Goal: Obtain resource: Download file/media

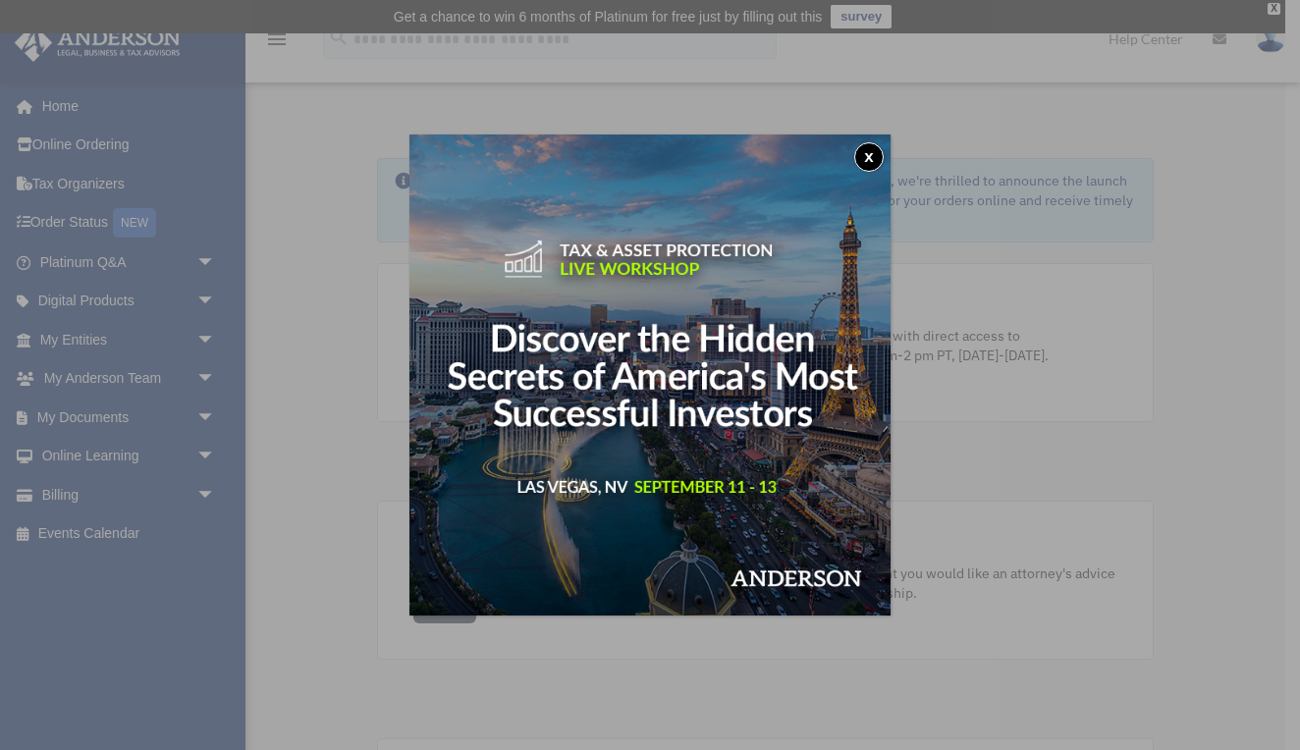
click at [863, 160] on button "x" at bounding box center [869, 156] width 29 height 29
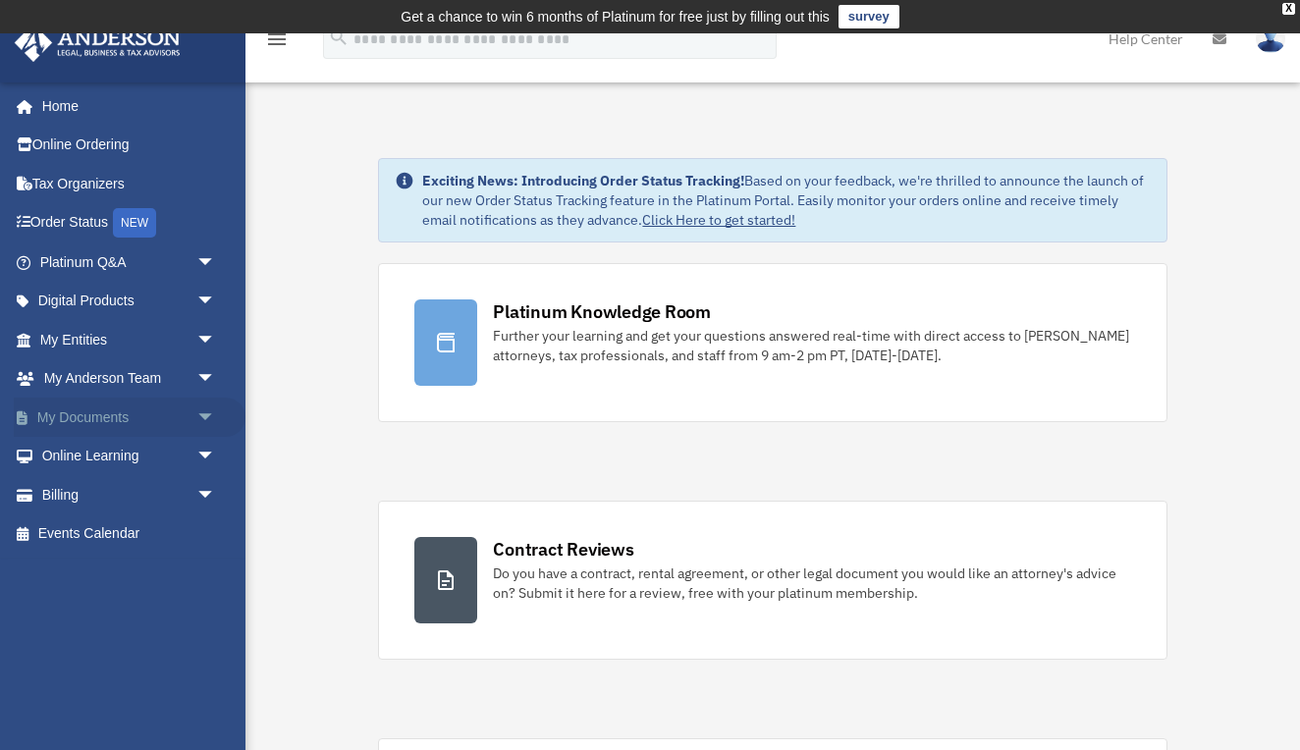
click at [206, 407] on span "arrow_drop_down" at bounding box center [215, 418] width 39 height 40
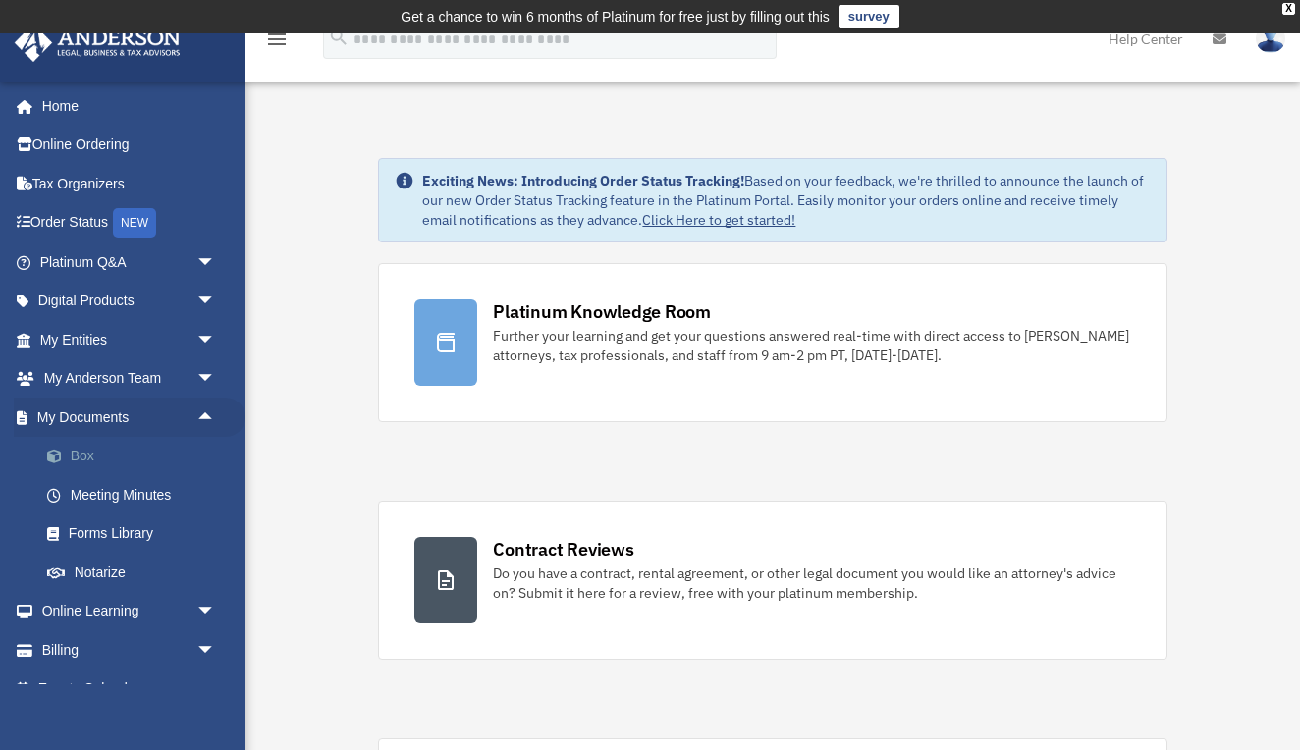
click at [97, 443] on link "Box" at bounding box center [137, 456] width 218 height 39
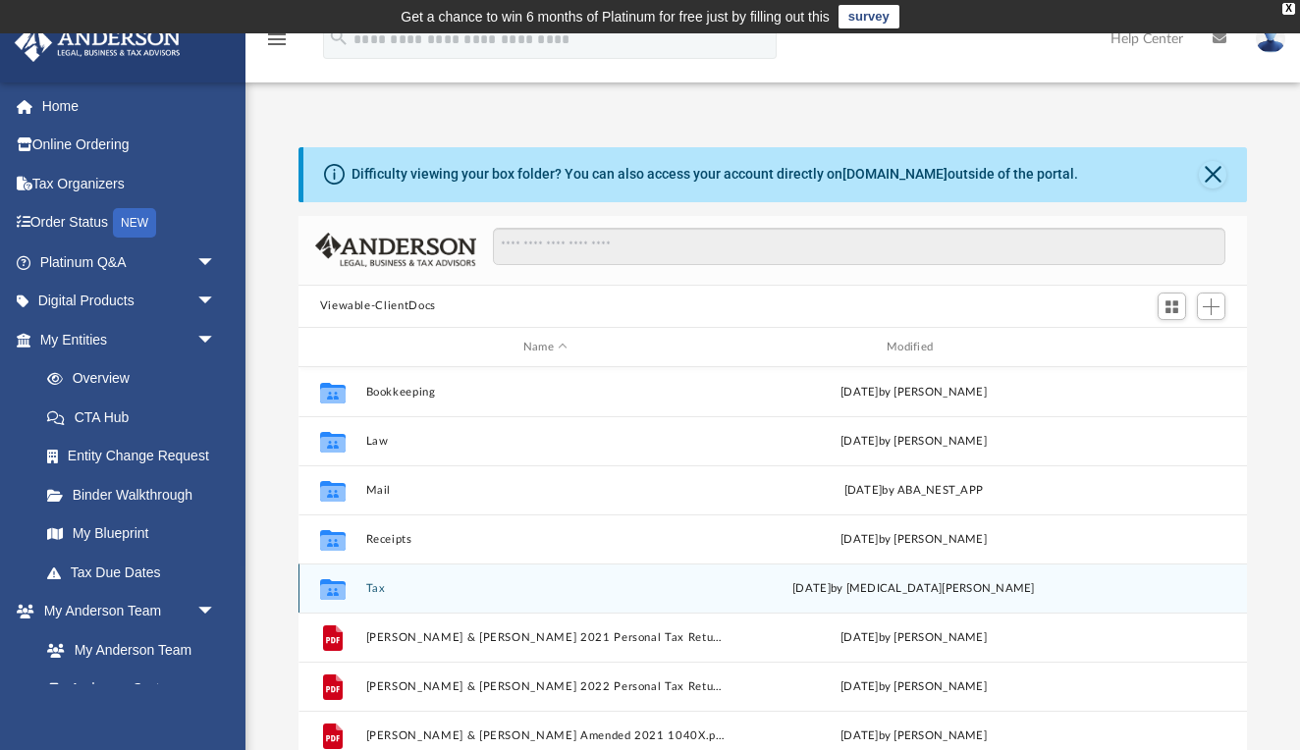
click at [371, 596] on div "Collaborated Folder Tax [DATE] by [MEDICAL_DATA][PERSON_NAME]" at bounding box center [774, 588] width 950 height 49
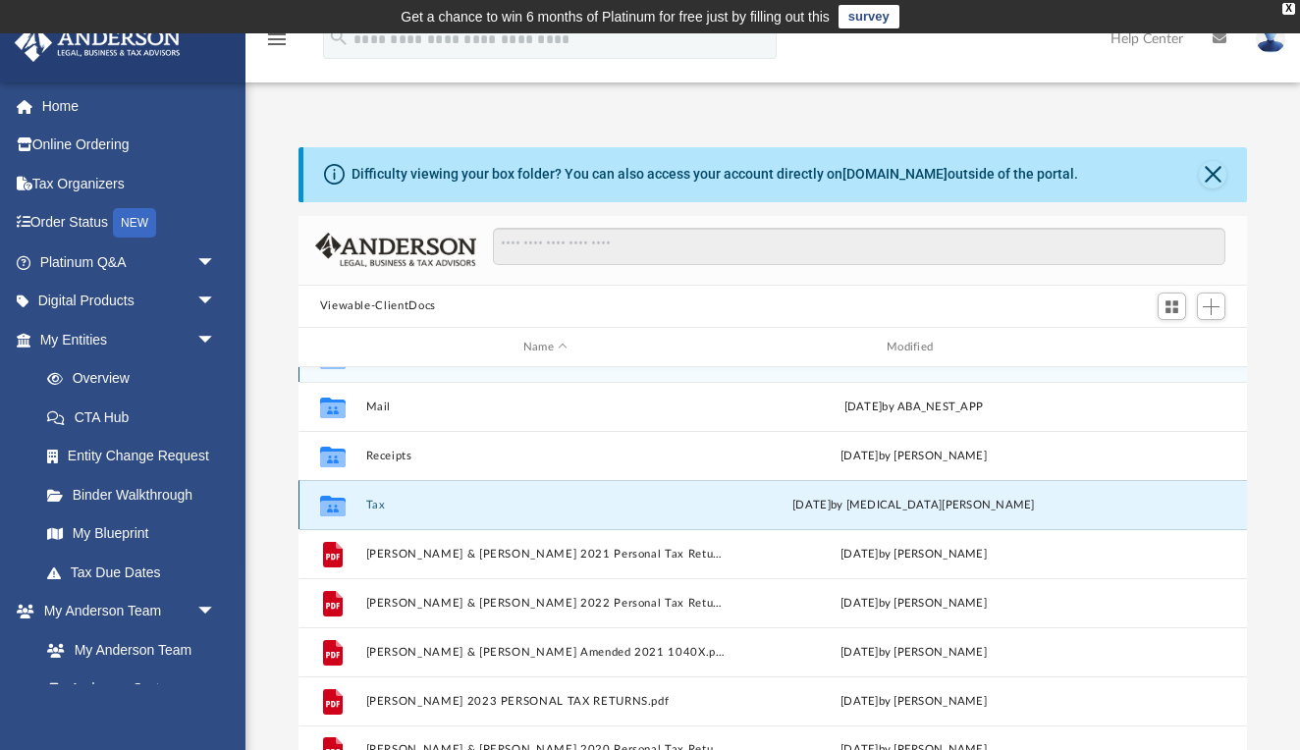
scroll to position [83, 0]
click at [370, 505] on button "Tax" at bounding box center [544, 505] width 359 height 13
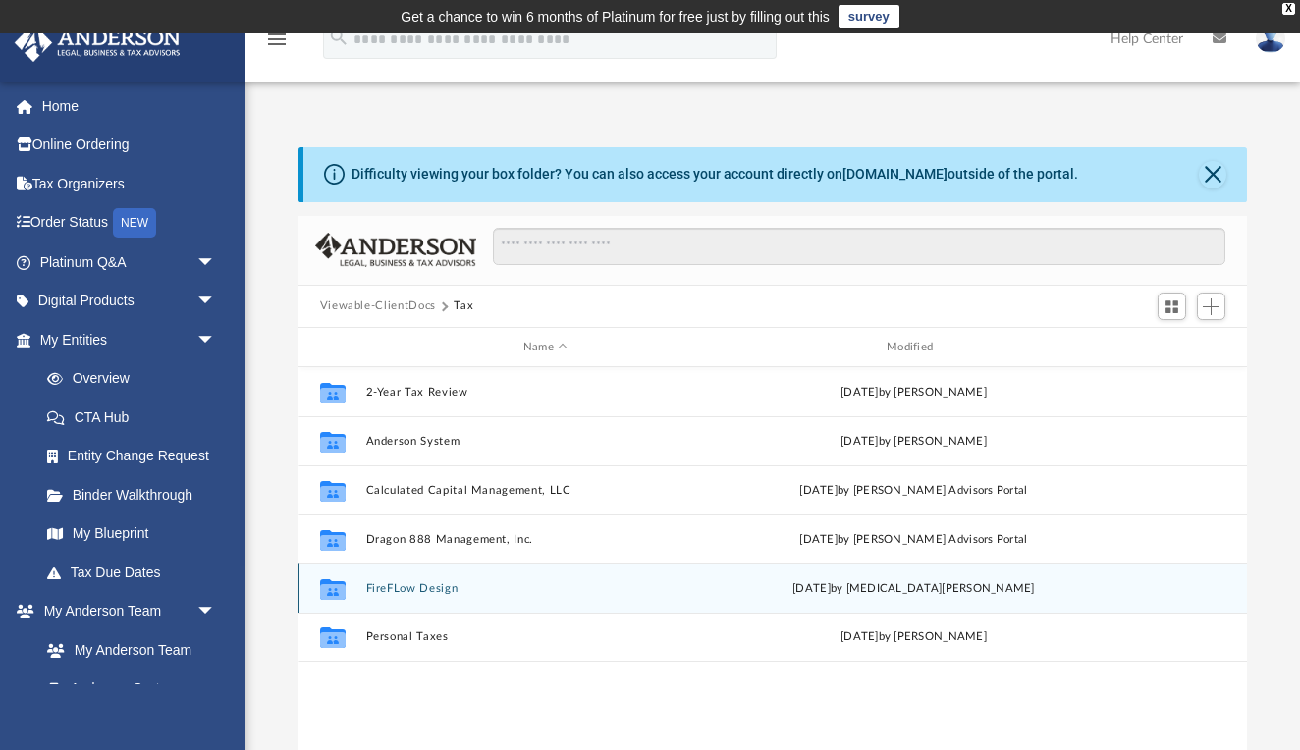
click at [417, 585] on button "FireFLow Design" at bounding box center [544, 588] width 359 height 13
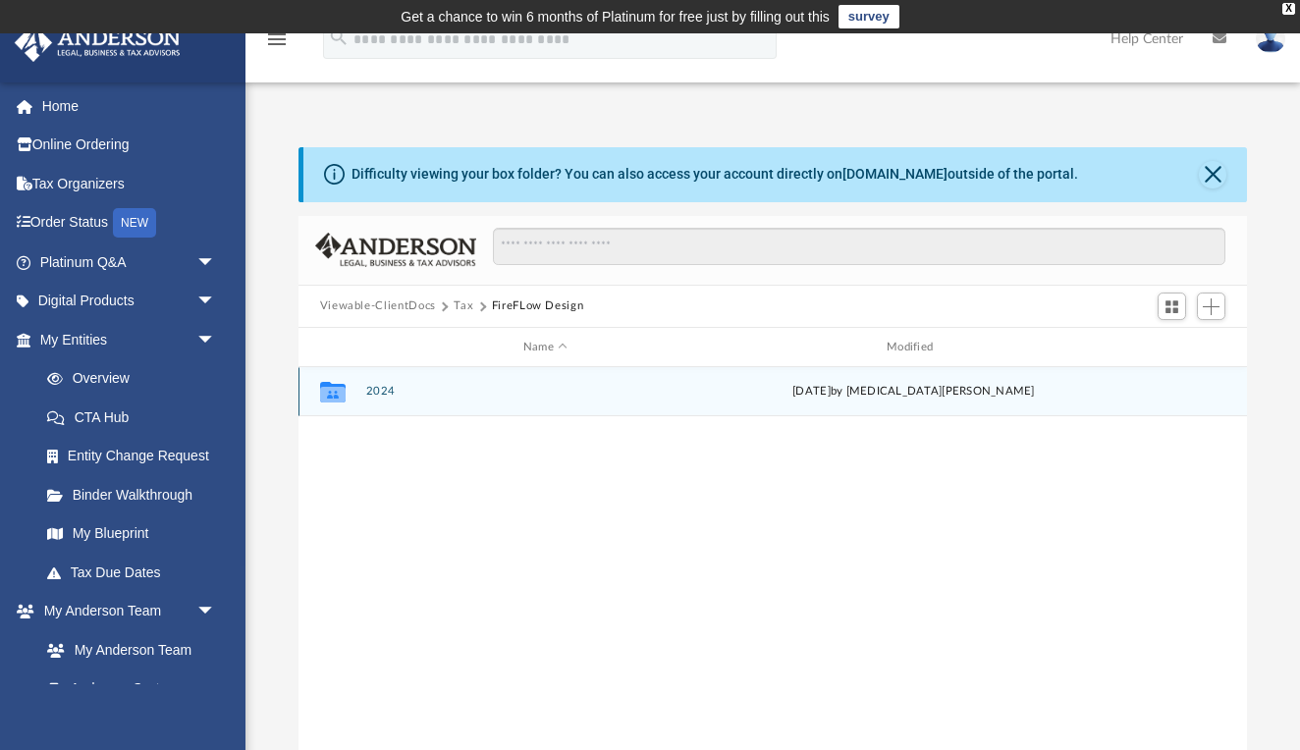
click at [385, 390] on button "2024" at bounding box center [544, 392] width 359 height 13
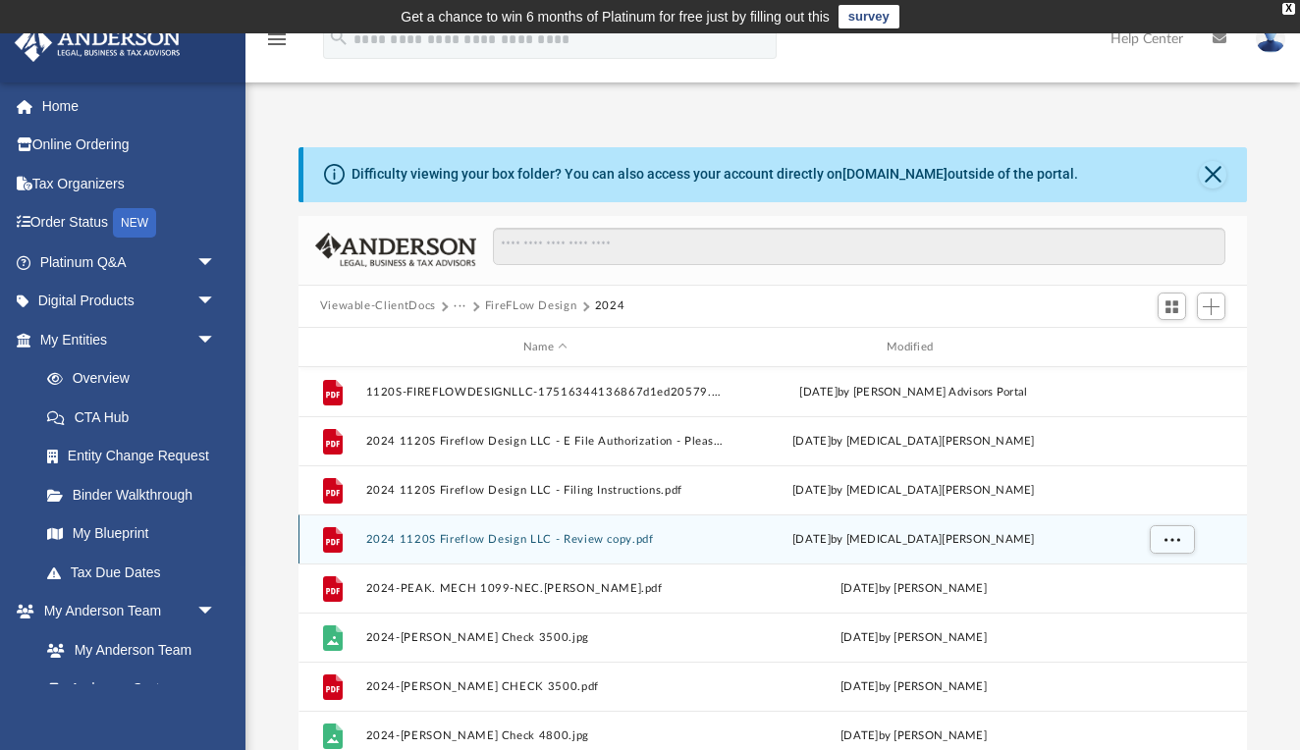
click at [582, 540] on button "2024 1120S Fireflow Design LLC - Review copy.pdf" at bounding box center [544, 539] width 359 height 13
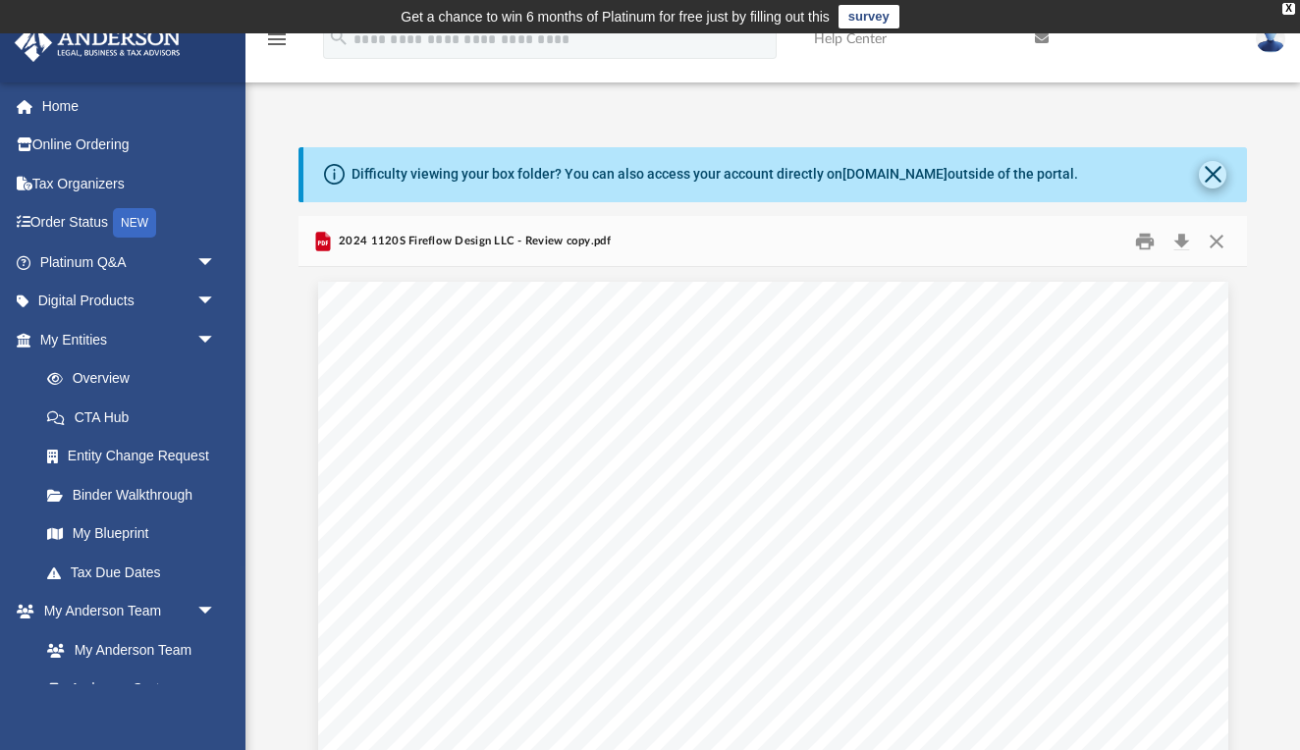
click at [1217, 178] on button "Close" at bounding box center [1213, 175] width 28 height 28
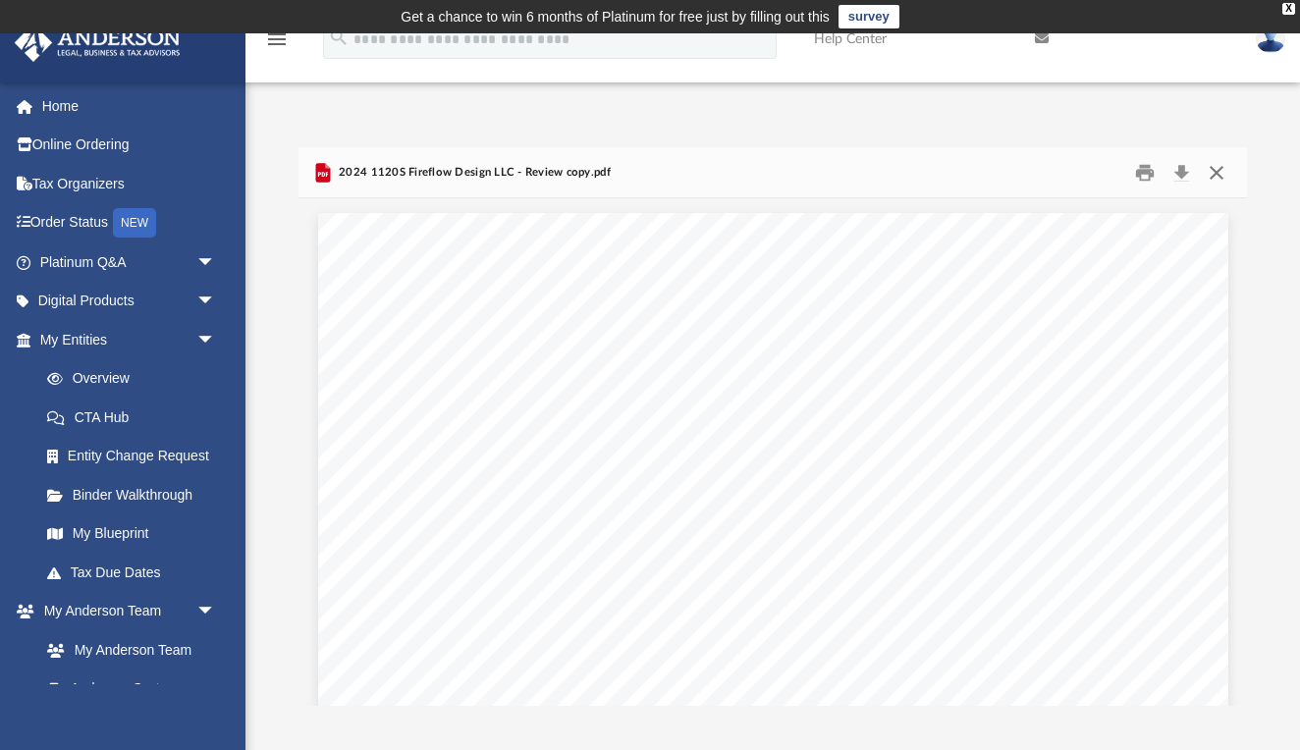
click at [1213, 164] on button "Close" at bounding box center [1216, 172] width 35 height 30
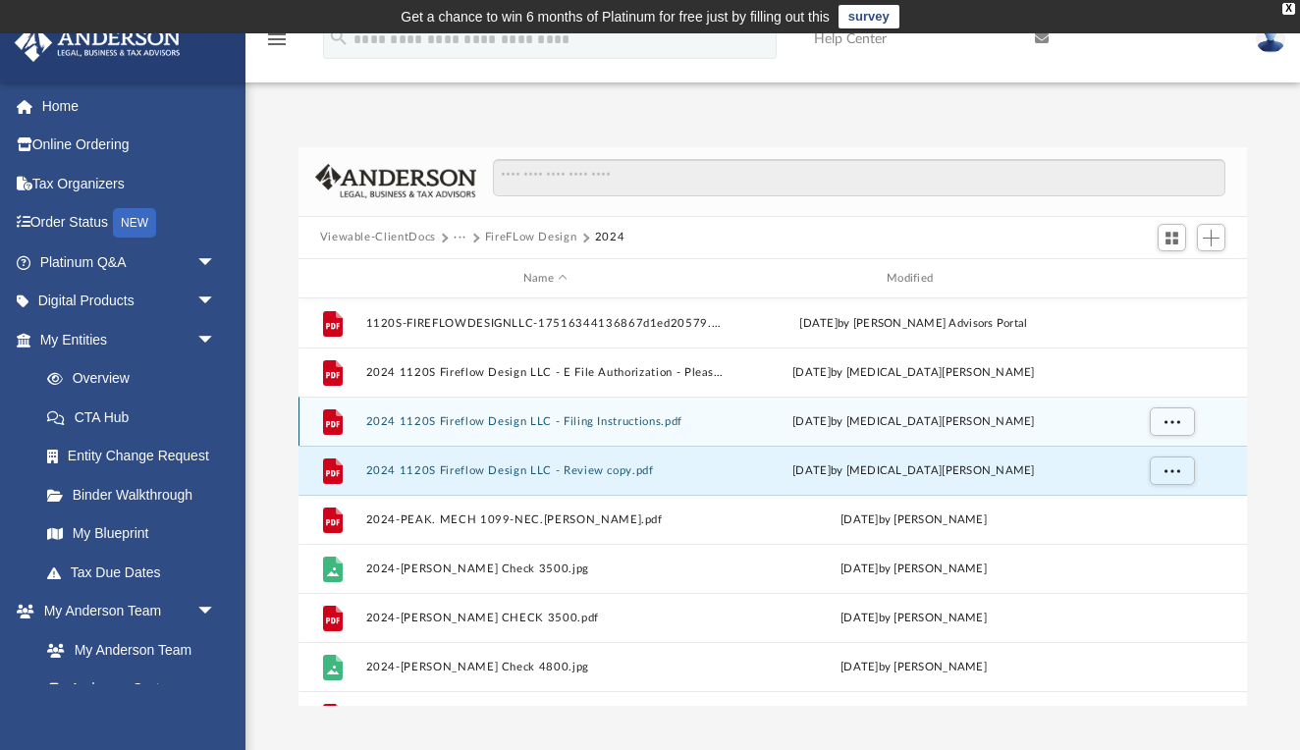
click at [521, 414] on div "File 2024 1120S Fireflow Design LLC - Filing Instructions.pdf [DATE] by [MEDICA…" at bounding box center [774, 421] width 950 height 49
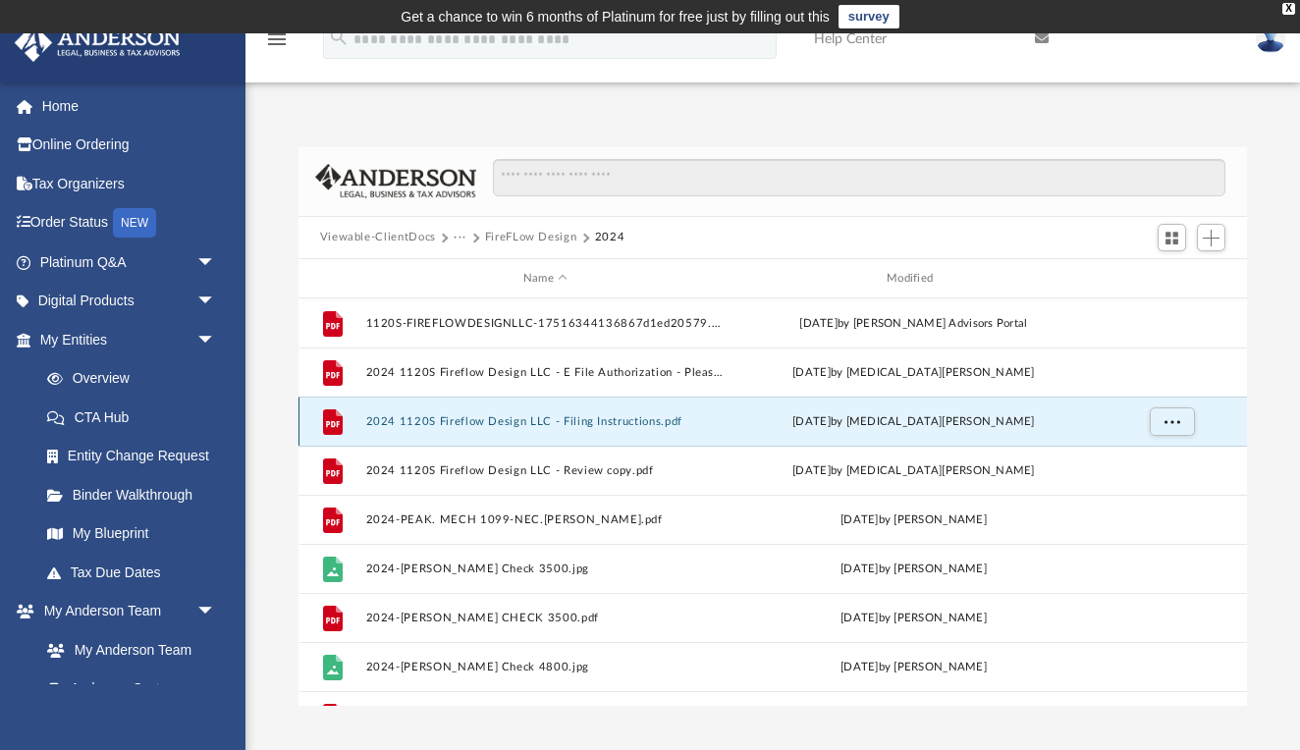
click at [483, 422] on button "2024 1120S Fireflow Design LLC - Filing Instructions.pdf" at bounding box center [544, 421] width 359 height 13
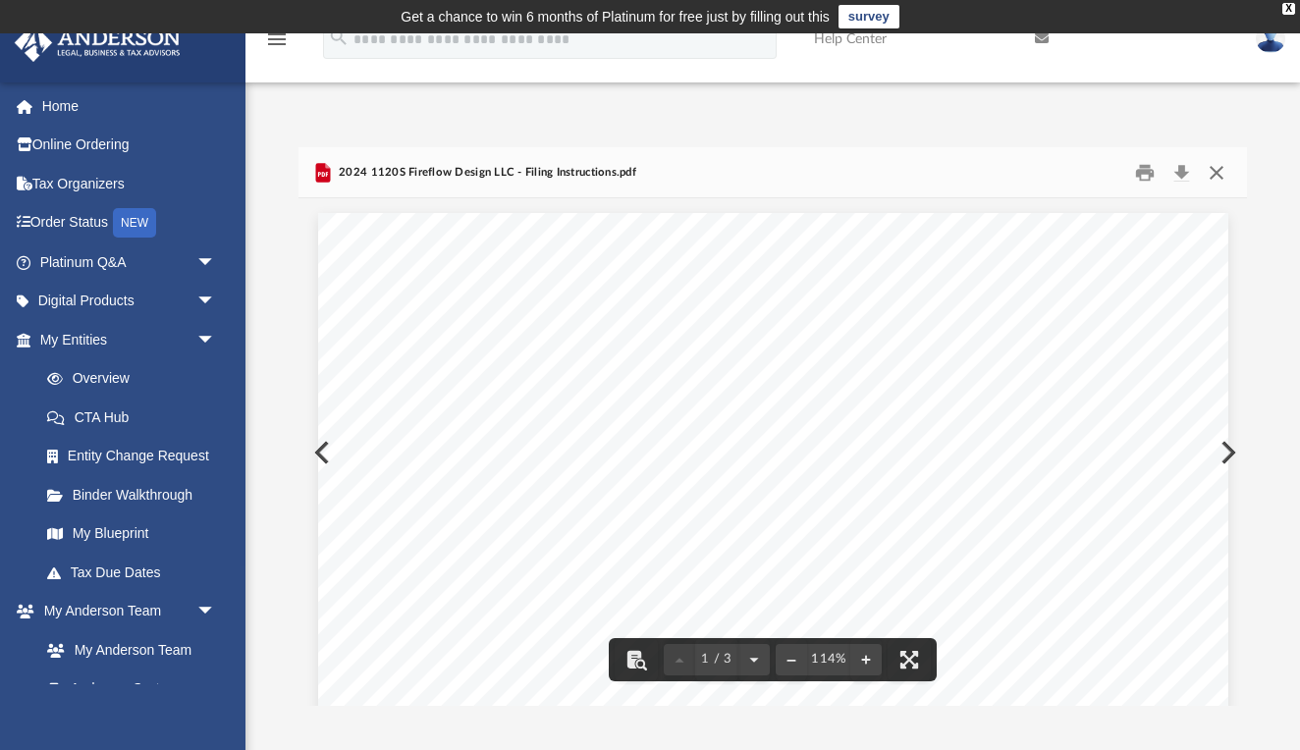
click at [1226, 167] on button "Close" at bounding box center [1216, 172] width 35 height 30
